Goal: Task Accomplishment & Management: Manage account settings

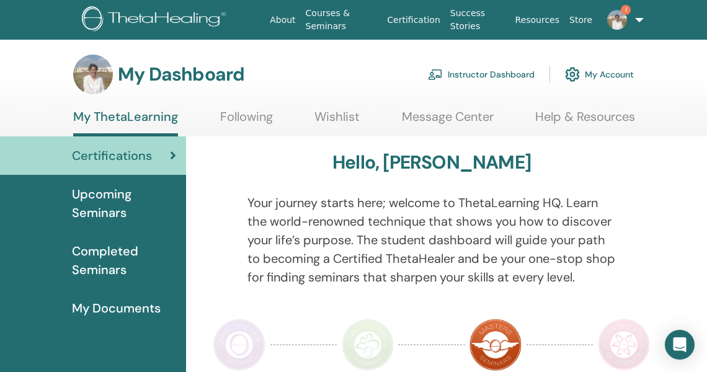
click at [153, 154] on div "Certifications" at bounding box center [93, 155] width 166 height 19
click at [465, 76] on link "Instructor Dashboard" at bounding box center [481, 74] width 107 height 27
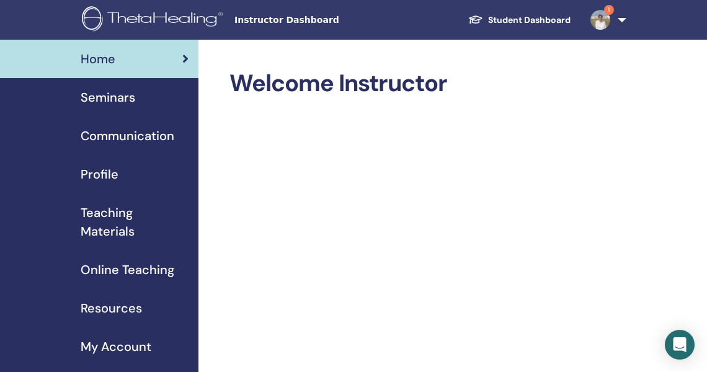
click at [106, 100] on span "Seminars" at bounding box center [108, 97] width 55 height 19
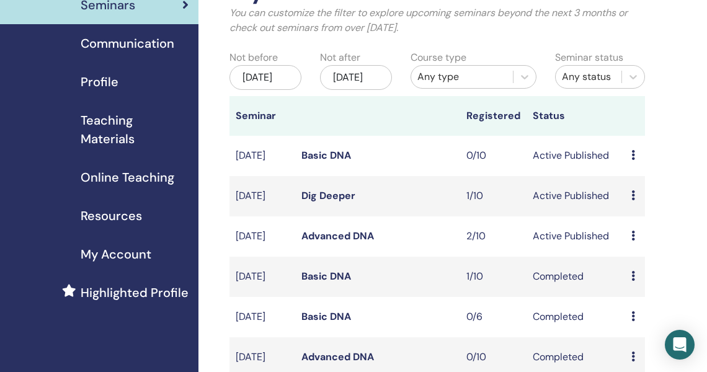
scroll to position [93, 0]
click at [635, 243] on div "Preview Edit Attendees Cancel" at bounding box center [634, 235] width 7 height 15
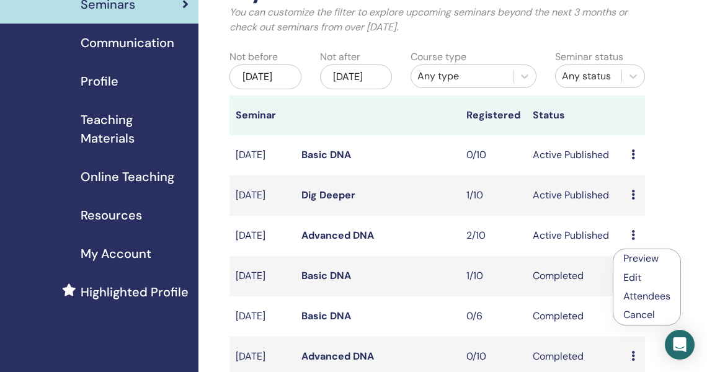
click at [637, 258] on link "Preview" at bounding box center [640, 258] width 35 height 13
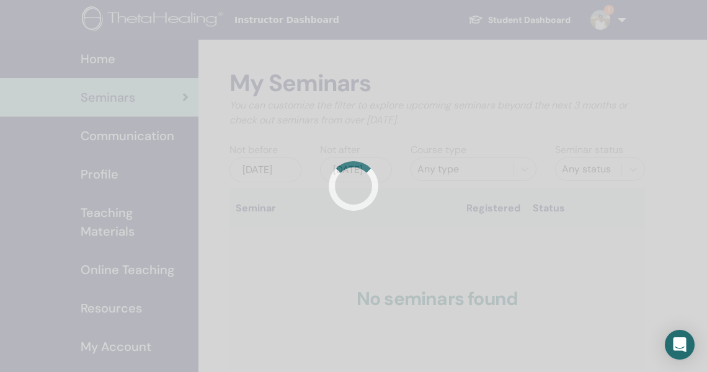
scroll to position [93, 0]
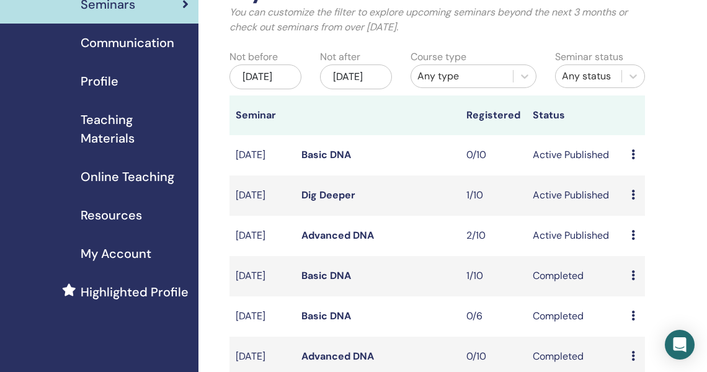
click at [635, 243] on div "Preview Edit Attendees Cancel" at bounding box center [634, 235] width 7 height 15
click at [645, 299] on link "Attendees" at bounding box center [646, 297] width 47 height 13
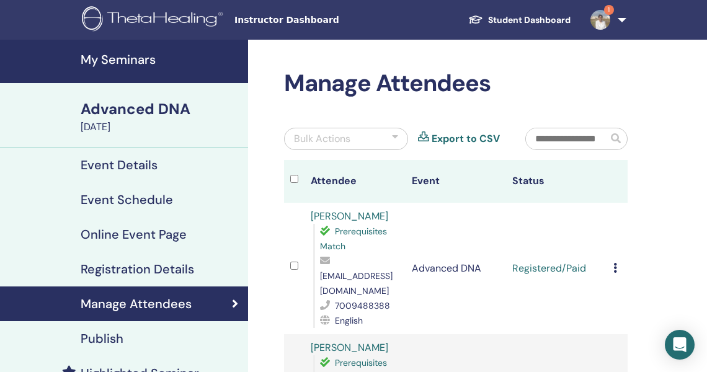
click at [613, 268] on icon at bounding box center [615, 268] width 4 height 10
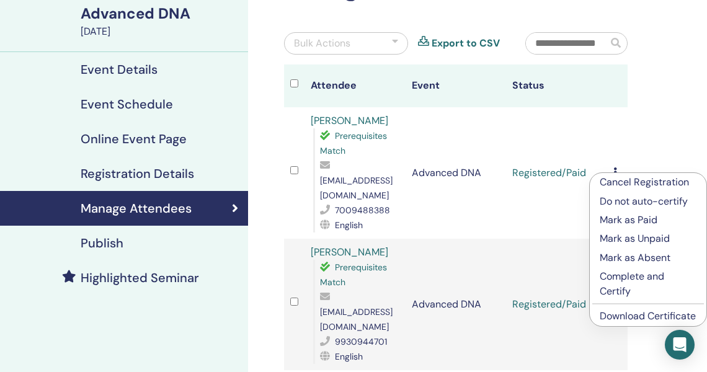
scroll to position [96, 0]
click at [627, 278] on p "Complete and Certify" at bounding box center [648, 284] width 97 height 30
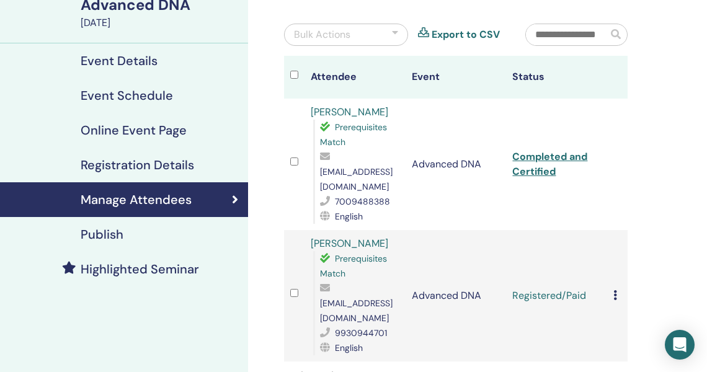
scroll to position [105, 0]
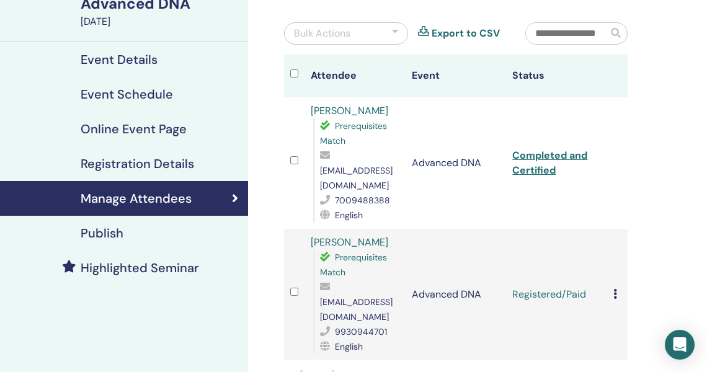
click at [616, 290] on icon at bounding box center [615, 294] width 4 height 10
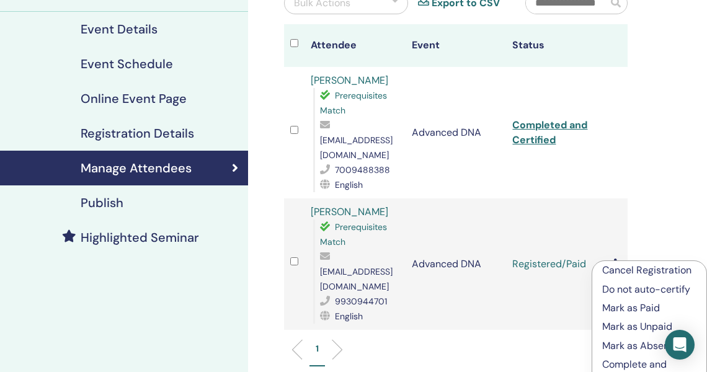
scroll to position [136, 0]
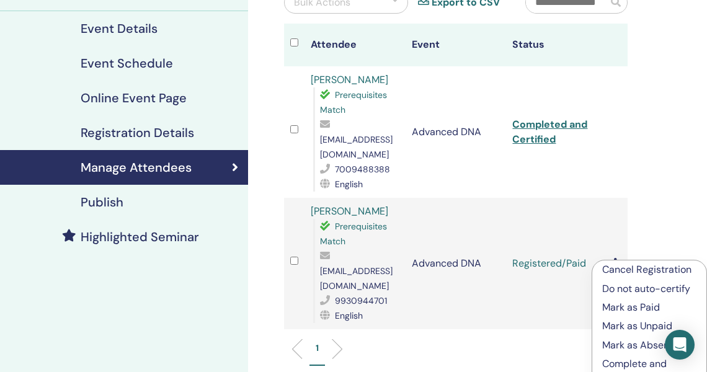
click at [619, 364] on p "Complete and Certify" at bounding box center [649, 372] width 94 height 30
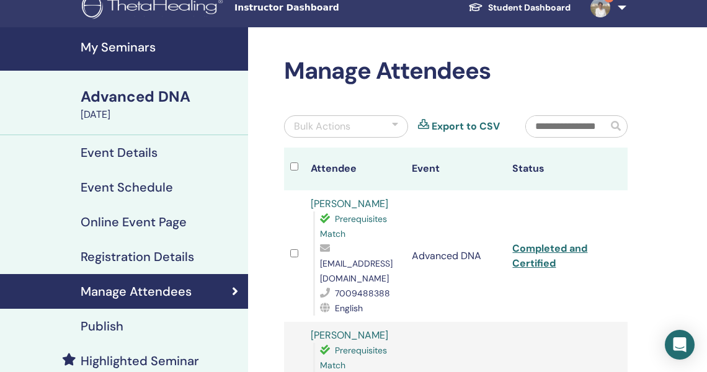
scroll to position [12, 0]
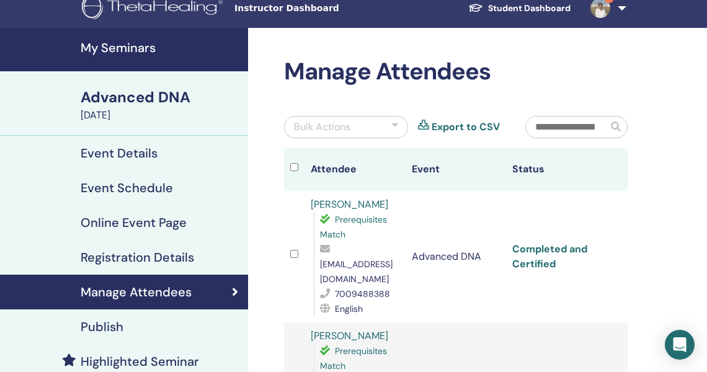
click at [552, 251] on link "Completed and Certified" at bounding box center [549, 256] width 75 height 28
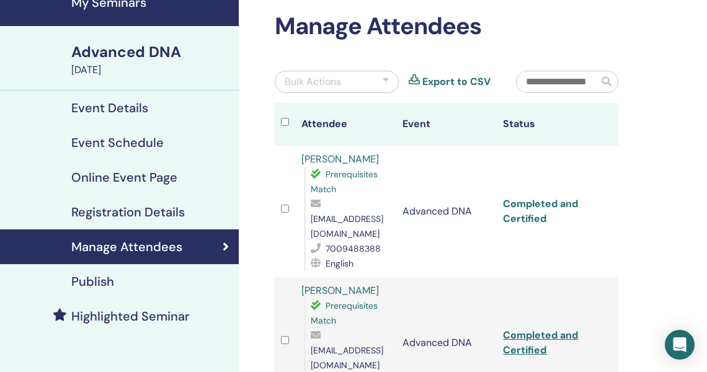
scroll to position [57, 10]
click at [698, 363] on div at bounding box center [698, 363] width 0 height 0
click at [525, 335] on link "Completed and Certified" at bounding box center [539, 343] width 75 height 28
